Goal: Communication & Community: Ask a question

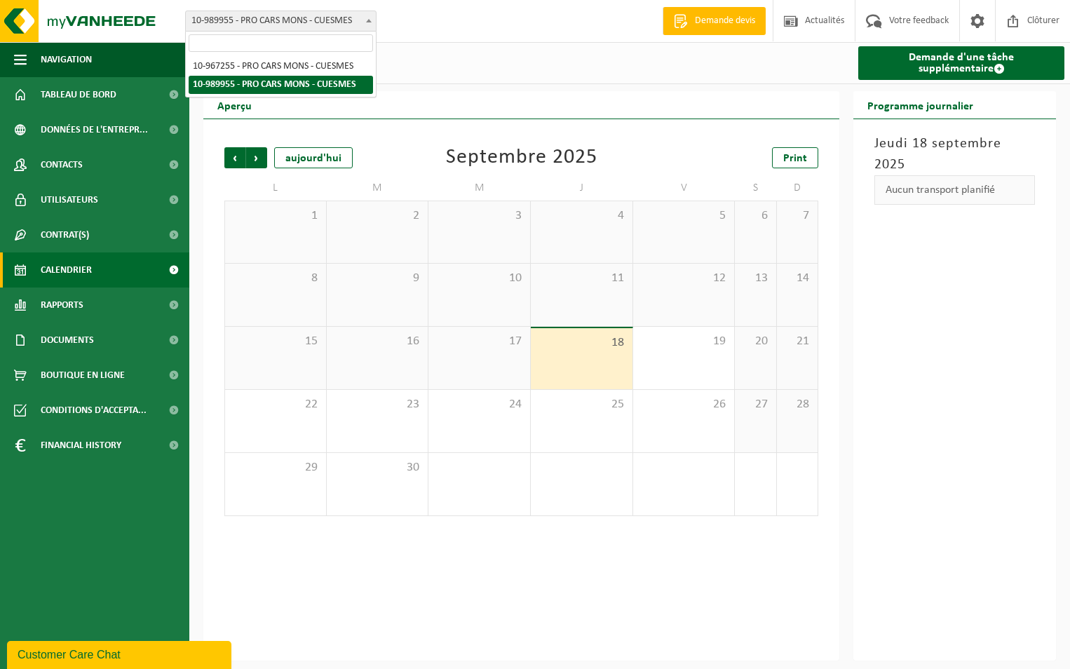
click at [364, 19] on span at bounding box center [369, 20] width 14 height 18
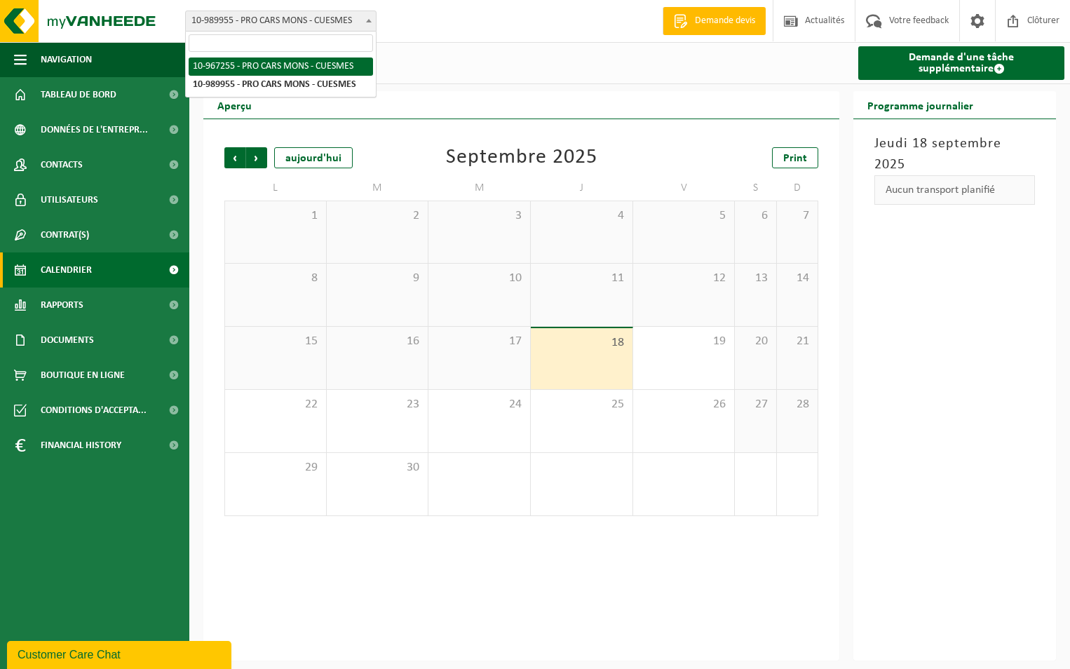
select select "153596"
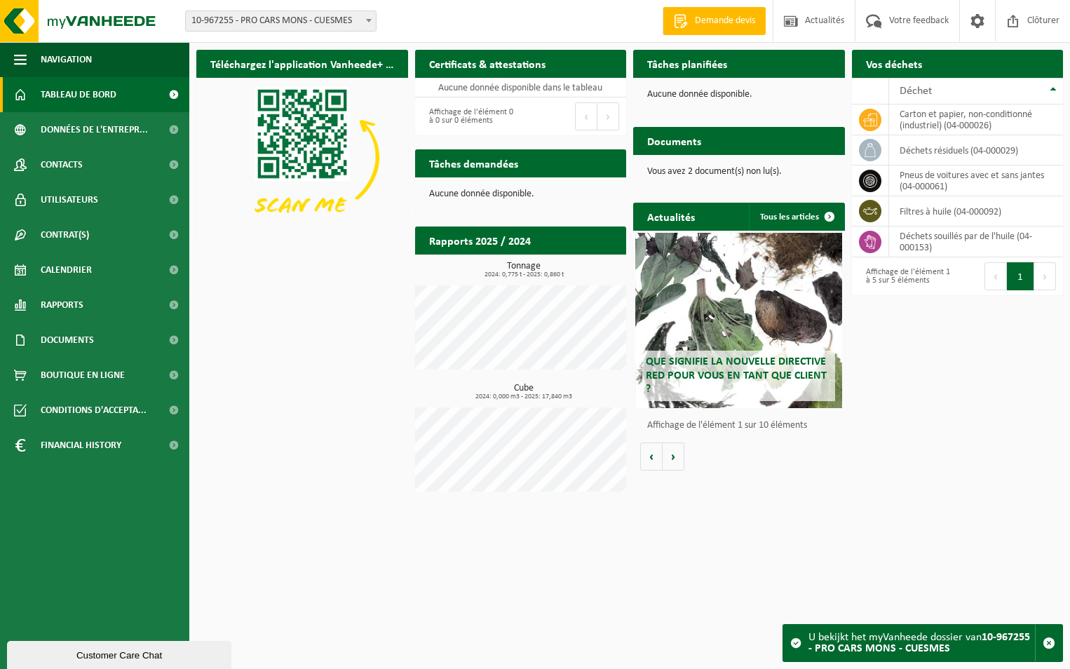
click at [364, 25] on span at bounding box center [369, 20] width 14 height 18
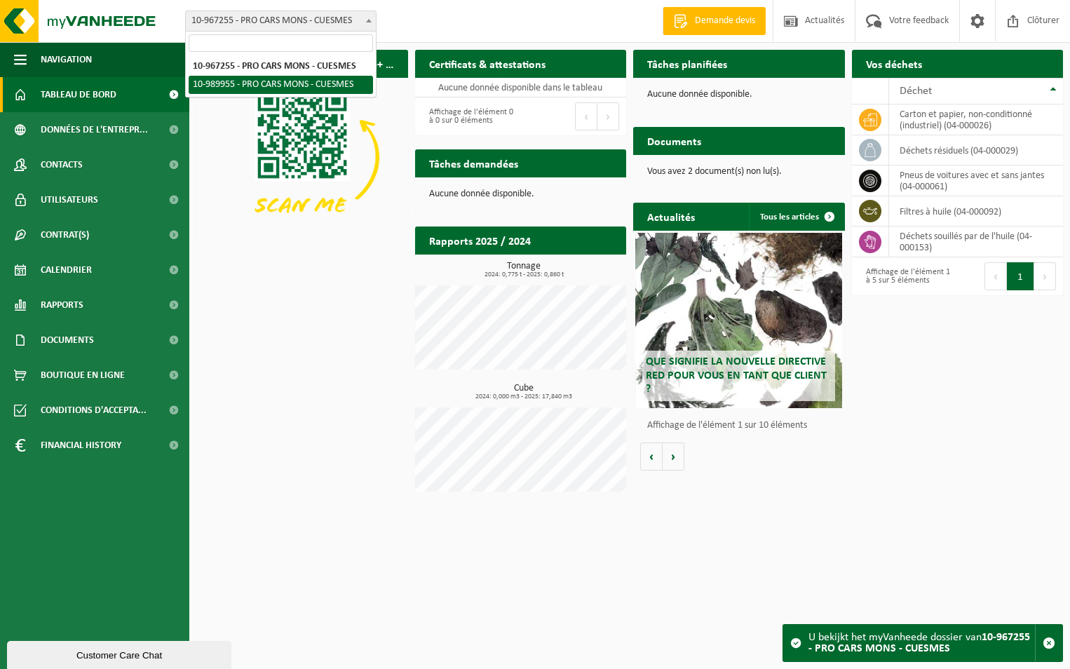
select select "168832"
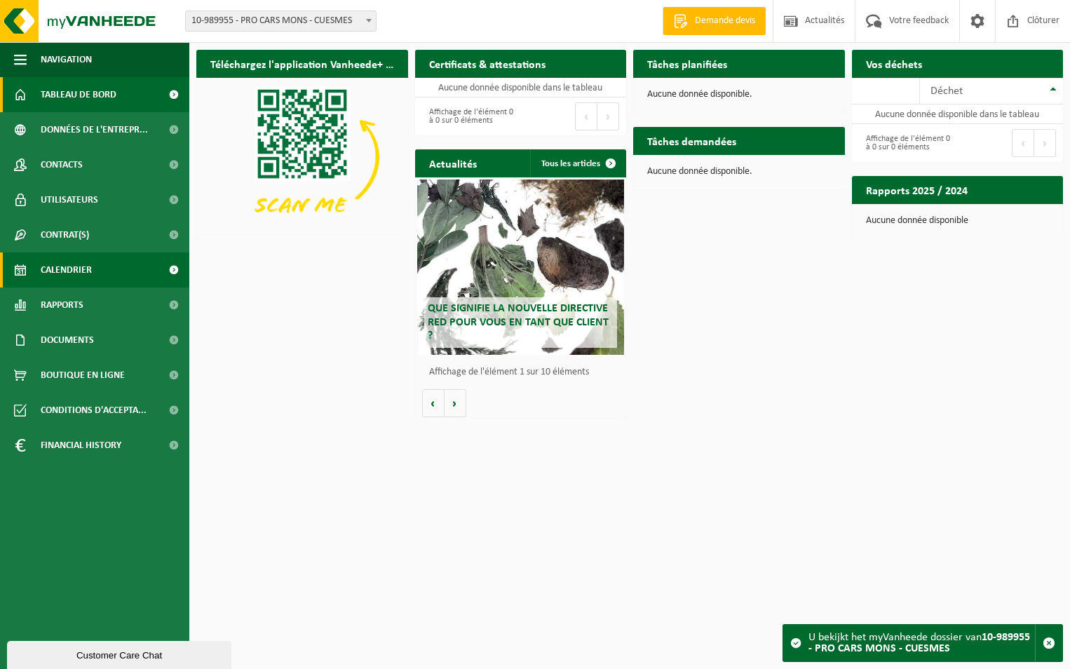
click at [90, 274] on span "Calendrier" at bounding box center [66, 270] width 51 height 35
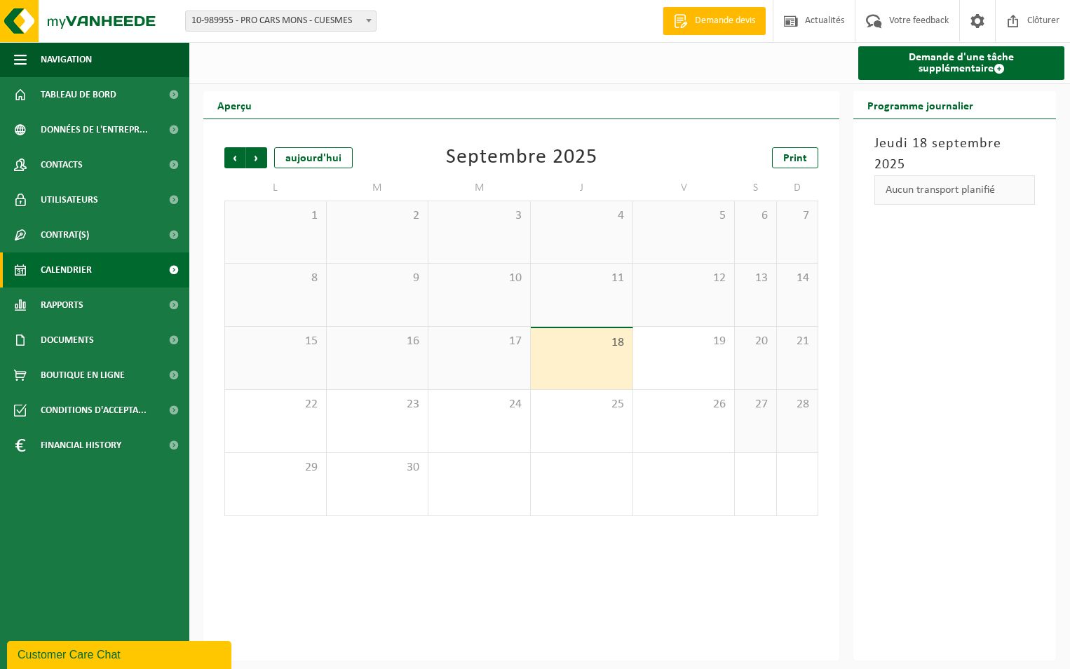
click at [90, 656] on div "Customer Care Chat" at bounding box center [119, 655] width 203 height 17
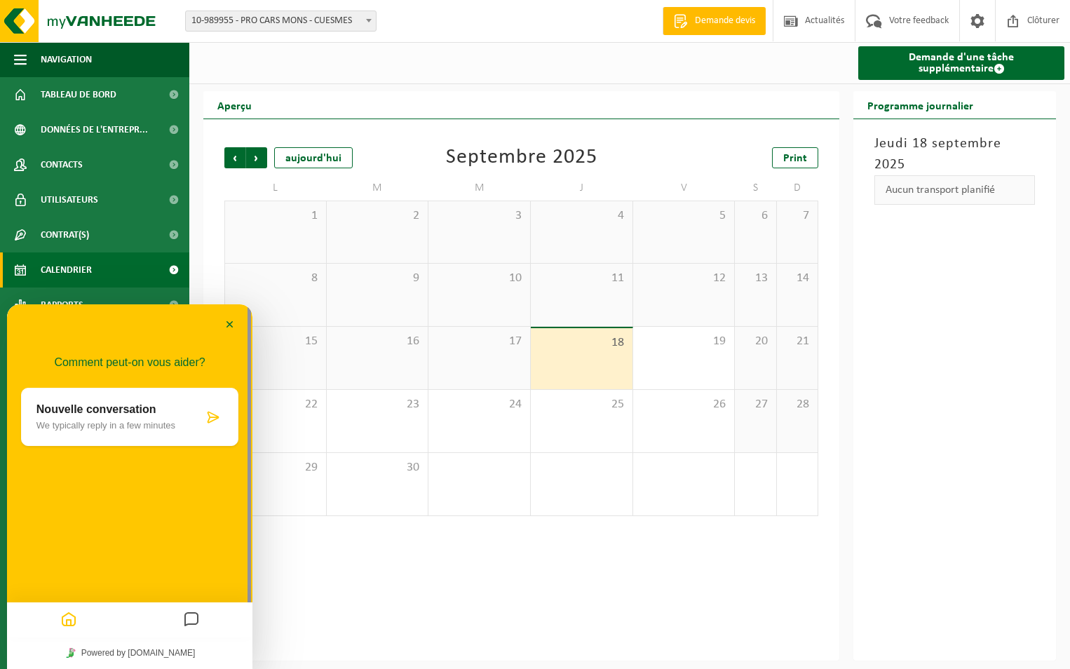
click at [206, 419] on div at bounding box center [213, 417] width 20 height 14
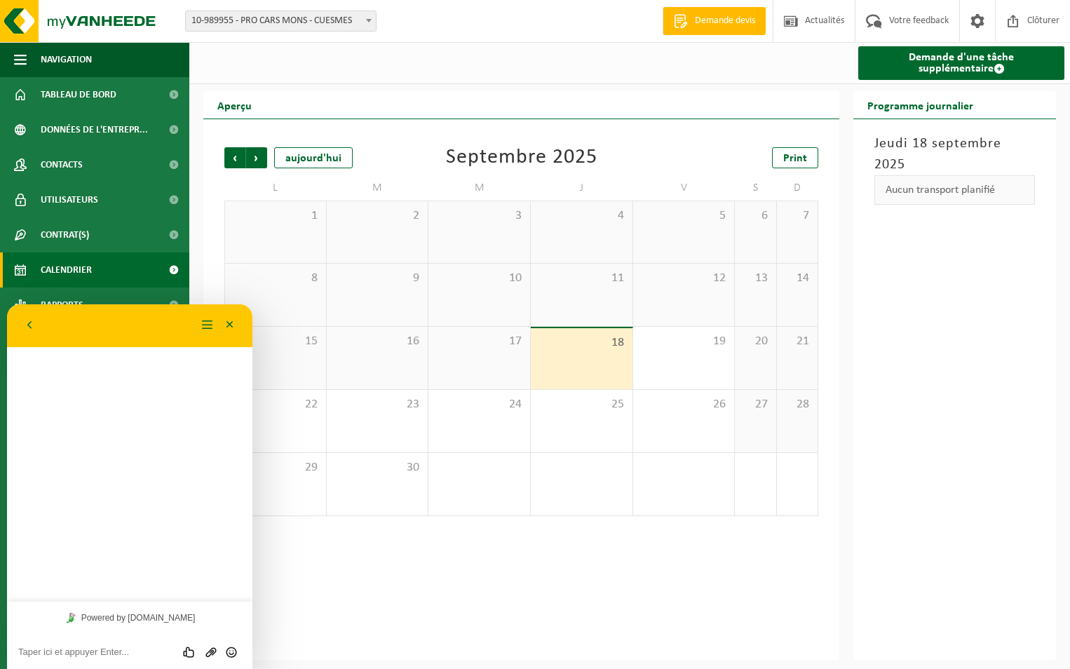
click at [96, 657] on textarea at bounding box center [129, 652] width 223 height 11
click at [45, 650] on textarea "bonjou c est encore moi" at bounding box center [129, 652] width 223 height 11
click at [61, 647] on textarea "bonjour, c est encore moi" at bounding box center [129, 652] width 223 height 11
type textarea "bonjour, c'est encore moi"
click at [83, 652] on textarea "Pourriez vous mm'aider??" at bounding box center [129, 652] width 223 height 11
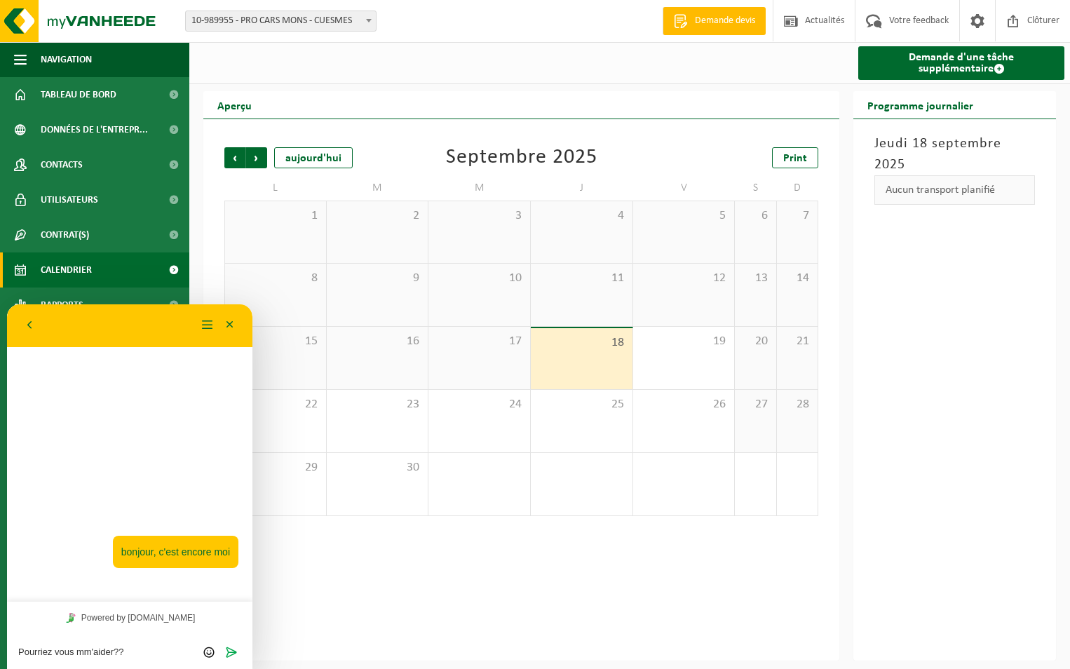
type textarea "Pourriez vous m'aider??"
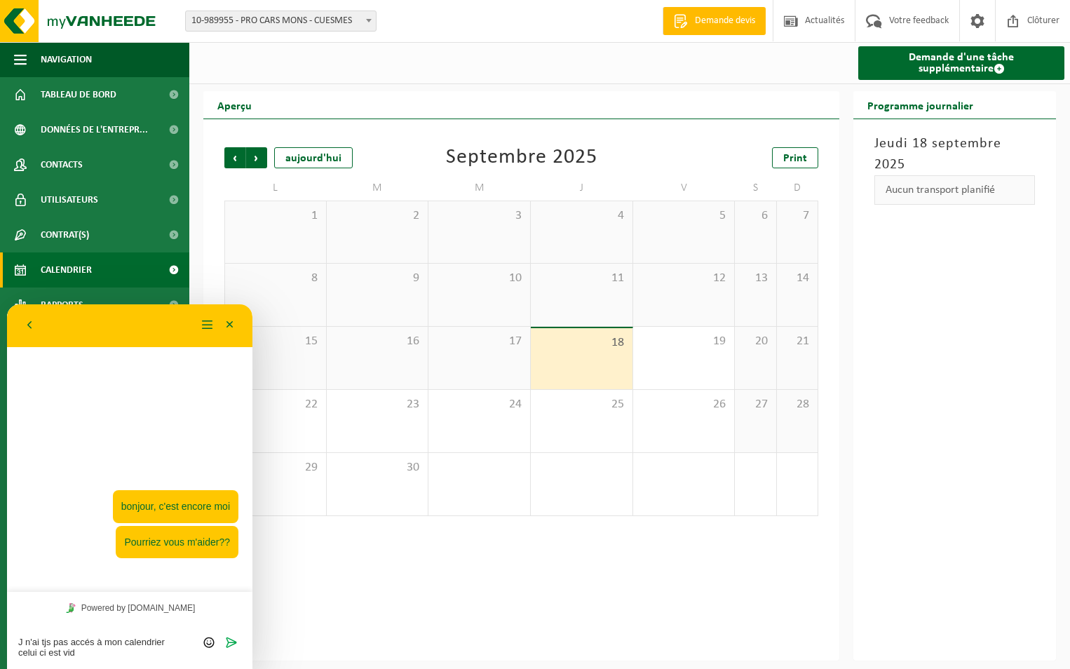
type textarea "J n'ai tjs pas accés à mon calendrier celui ci est vide"
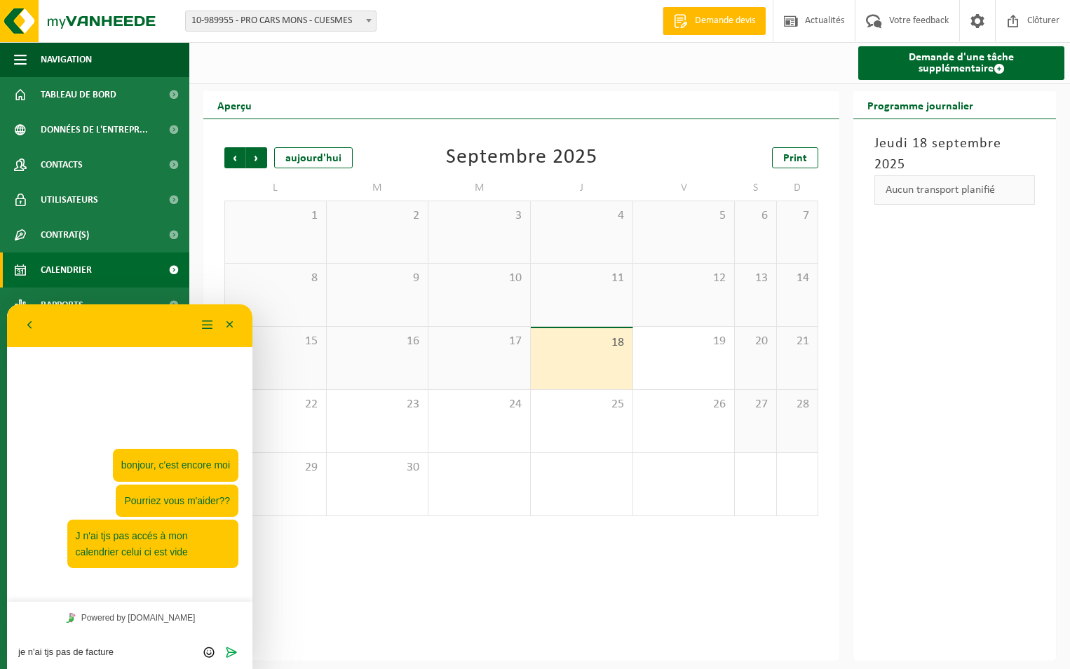
type textarea "je n'ai tjs pas de factures"
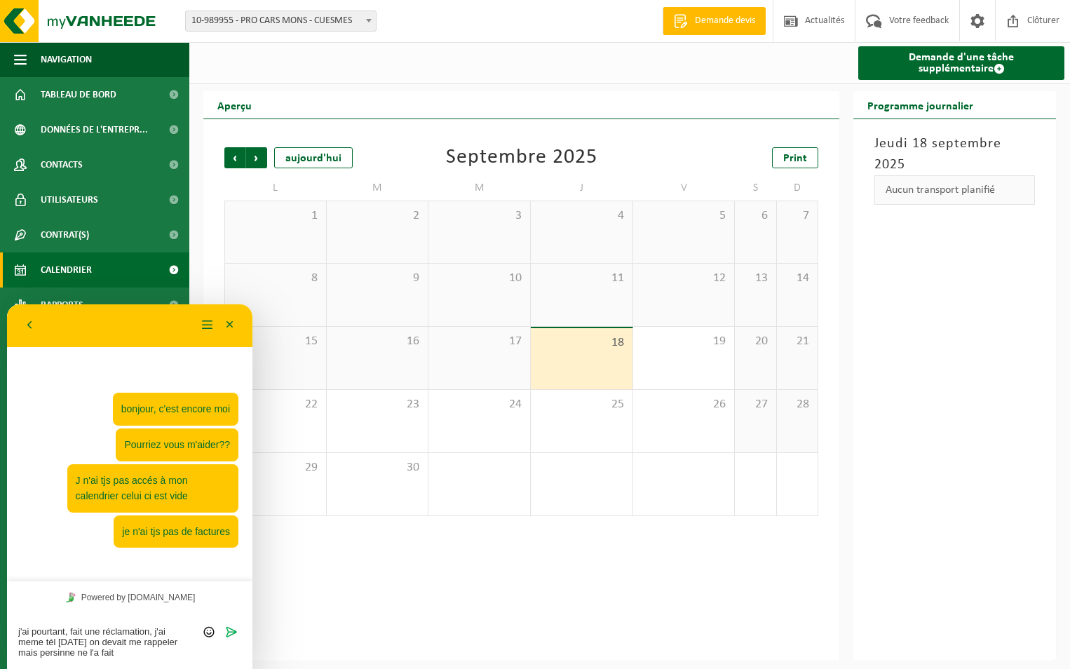
click at [62, 647] on textarea "j'ai pourtant, fait une réclamation, j'ai meme tél hier on devait me rappeler m…" at bounding box center [129, 642] width 223 height 32
click at [60, 650] on textarea "j'ai pourtant, fait une réclamation, j'ai meme tél hier on devait me rappeler m…" at bounding box center [129, 642] width 223 height 32
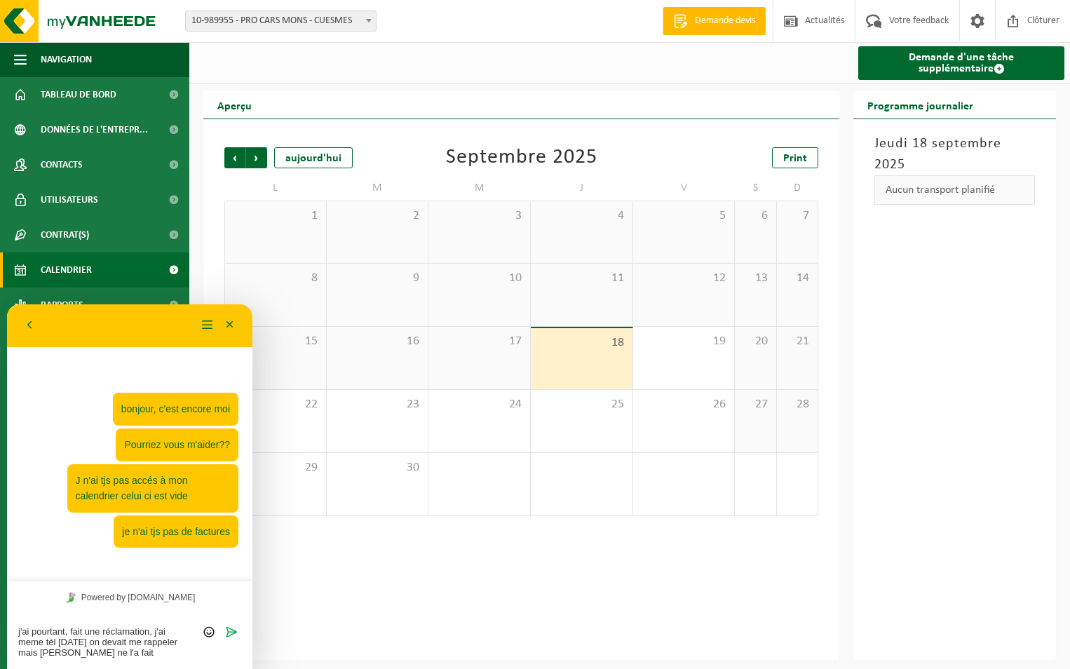
type textarea "j'ai pourtant, fait une réclamation, j'ai meme tél hier on devait me rappeler m…"
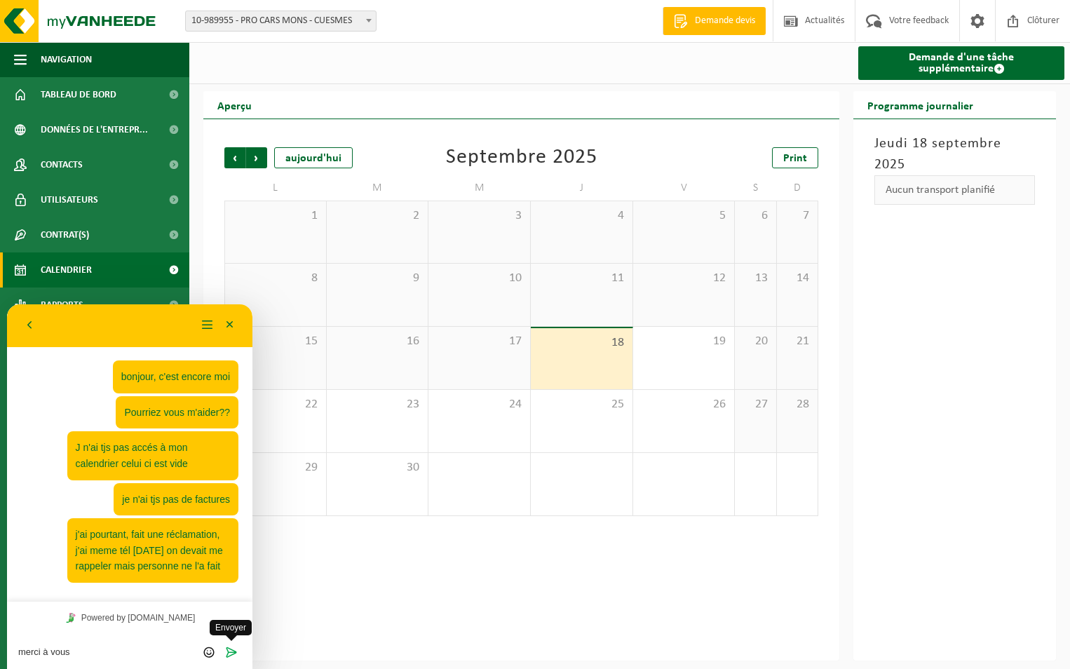
type textarea "merci à vous"
click at [228, 653] on icon "Envoyer" at bounding box center [231, 652] width 13 height 13
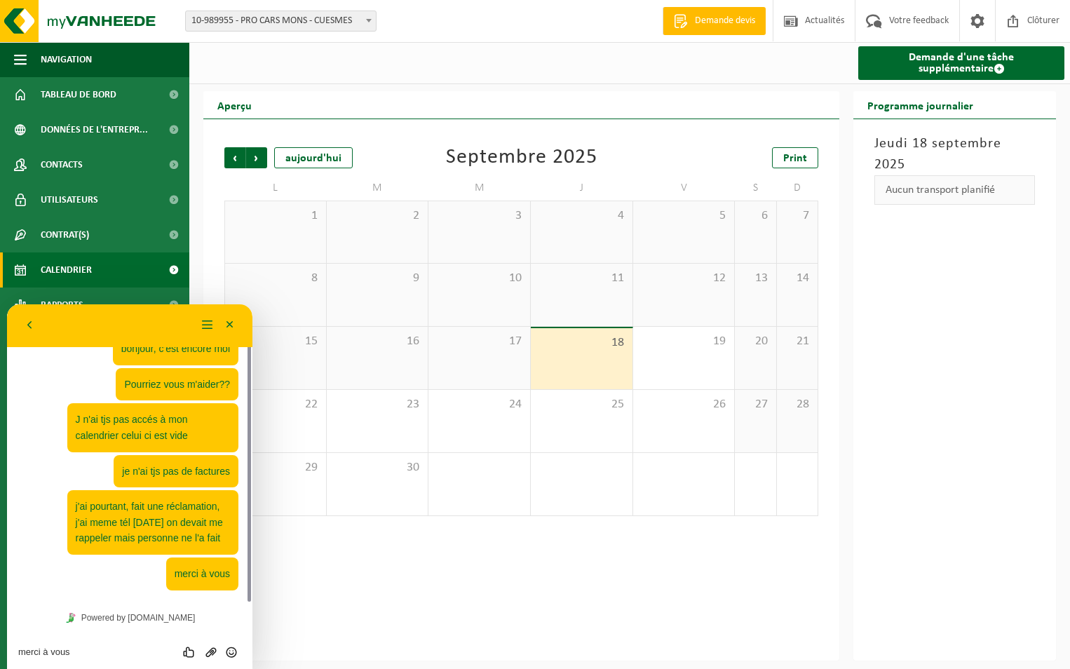
click at [363, 610] on div "Précédent Suivant aujourd'hui Septembre 2025 Print L M M J V S D 1 2 3 4 5 6 7 …" at bounding box center [521, 389] width 636 height 541
